Goal: Task Accomplishment & Management: Manage account settings

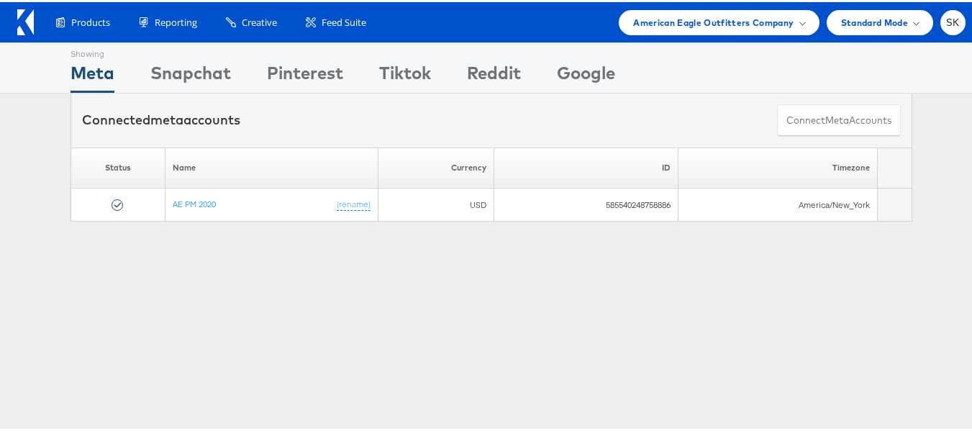
click at [27, 21] on icon at bounding box center [29, 19] width 9 height 25
click at [732, 17] on span "American Eagle Outfitters Company" at bounding box center [713, 20] width 160 height 15
click at [940, 17] on div "SK" at bounding box center [952, 20] width 25 height 25
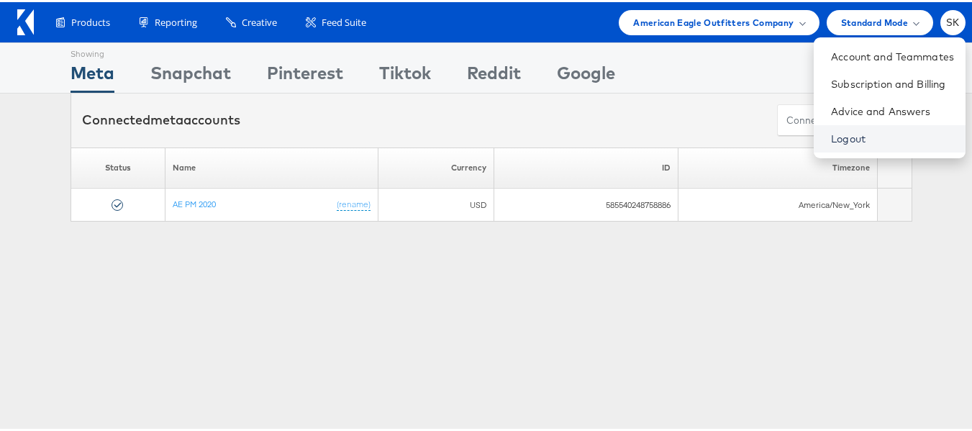
click at [831, 134] on link "Logout" at bounding box center [892, 136] width 123 height 14
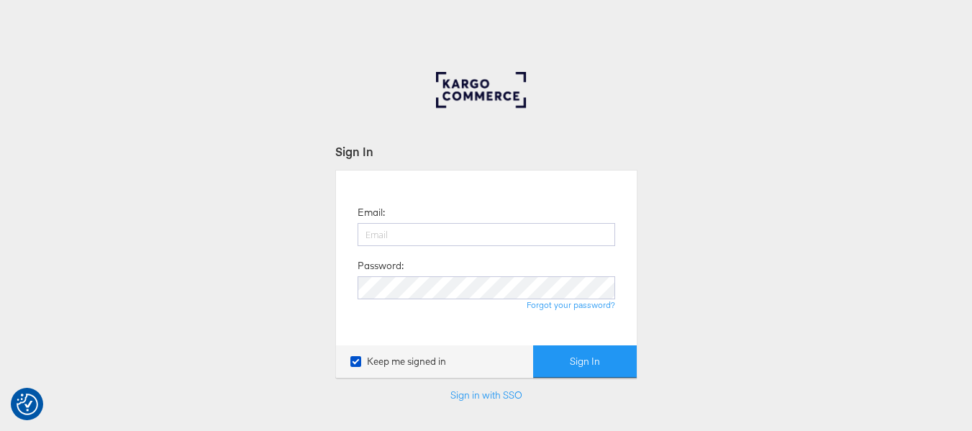
click at [575, 355] on button "Sign In" at bounding box center [585, 361] width 104 height 32
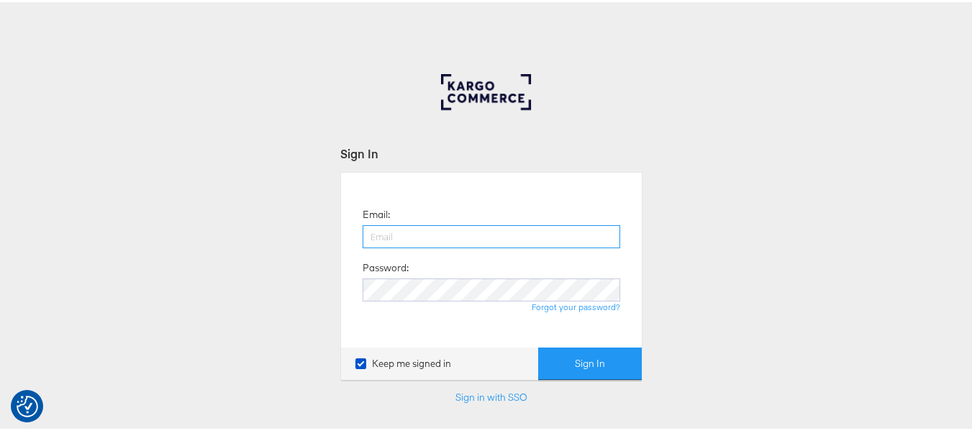
type input "[PERSON_NAME][EMAIL_ADDRESS][DOMAIN_NAME]"
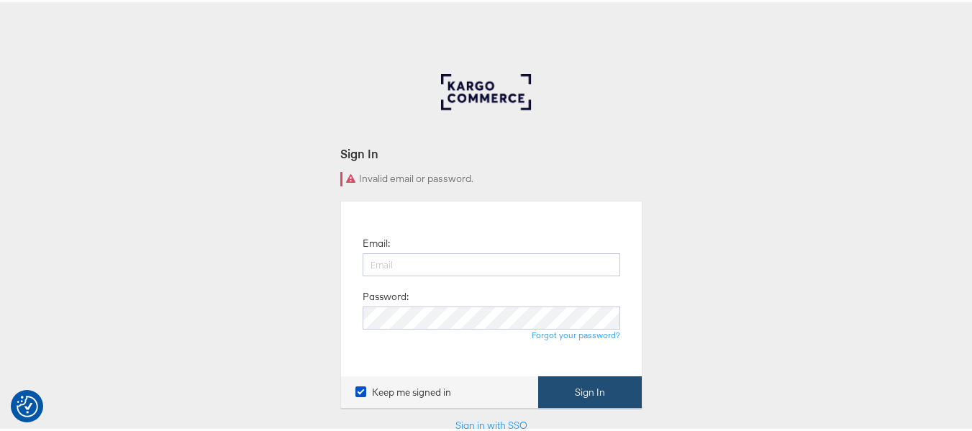
type input "[PERSON_NAME][EMAIL_ADDRESS][DOMAIN_NAME]"
click at [593, 382] on button "Sign In" at bounding box center [590, 390] width 104 height 32
